Goal: Go to known website: Go to known website

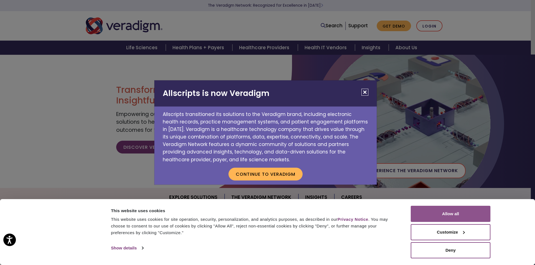
click at [442, 215] on button "Allow all" at bounding box center [450, 214] width 80 height 16
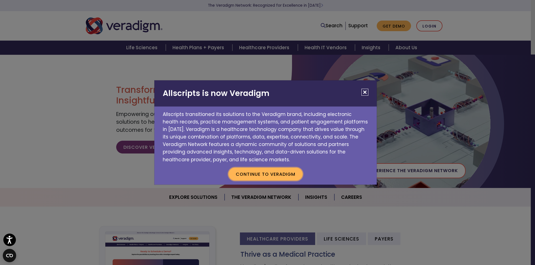
click at [265, 180] on button "Continue to Veradigm" at bounding box center [265, 174] width 74 height 13
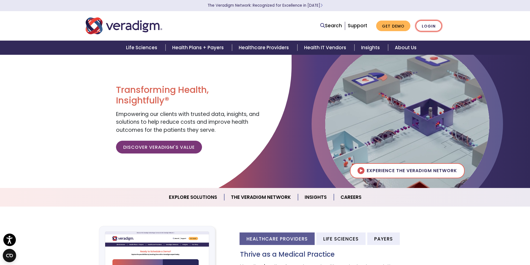
click at [431, 24] on link "Login" at bounding box center [429, 25] width 26 height 11
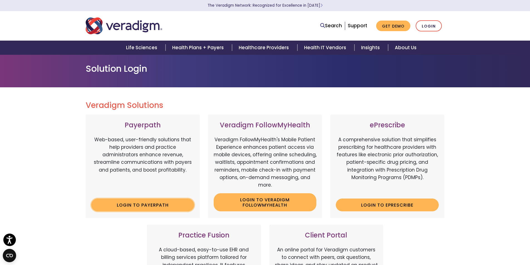
click at [148, 206] on link "Login to Payerpath" at bounding box center [142, 205] width 103 height 13
